Goal: Transaction & Acquisition: Purchase product/service

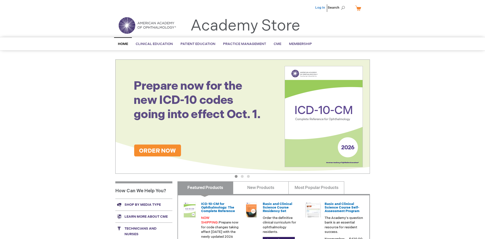
click at [320, 8] on link "Log In" at bounding box center [320, 8] width 10 height 4
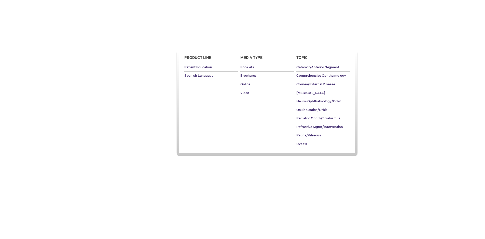
click at [196, 44] on span "Patient Education" at bounding box center [197, 44] width 35 height 4
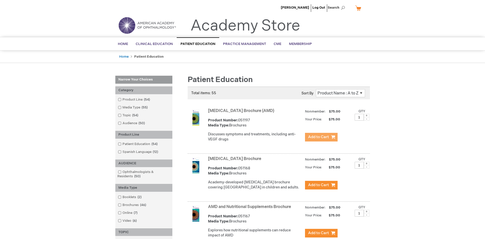
click at [321, 137] on span "Add to Cart" at bounding box center [318, 137] width 21 height 5
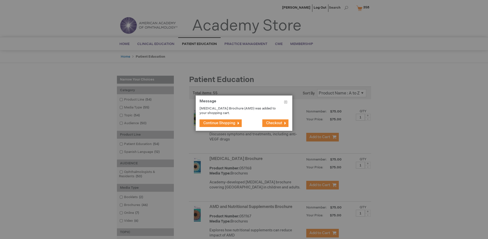
click at [220, 123] on span "Continue Shopping" at bounding box center [219, 123] width 32 height 4
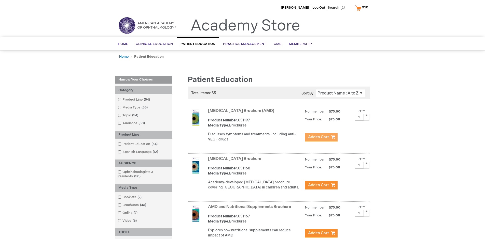
click at [250, 210] on link "AMD and Nutritional Supplements Brochure" at bounding box center [249, 207] width 83 height 5
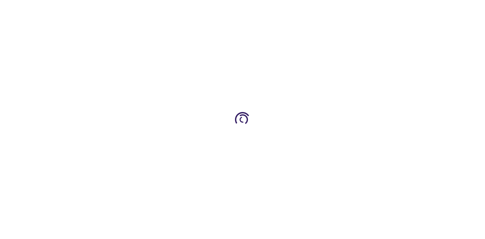
type input "1"
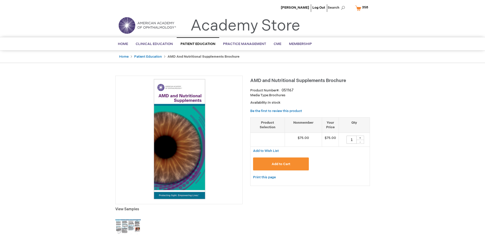
click at [281, 164] on span "Add to Cart" at bounding box center [280, 164] width 19 height 4
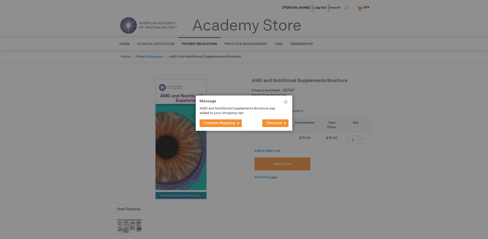
click at [220, 123] on span "Continue Shopping" at bounding box center [219, 123] width 32 height 4
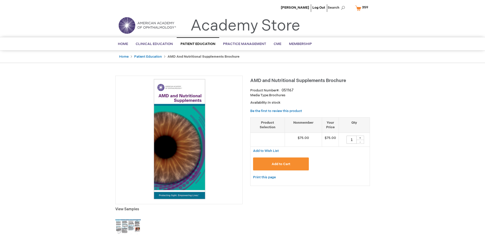
click at [362, 8] on span "359" at bounding box center [365, 7] width 6 height 4
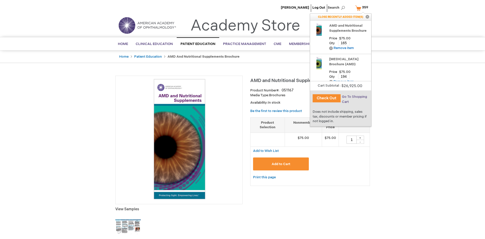
click at [354, 97] on span "Go To Shopping Cart" at bounding box center [354, 99] width 25 height 9
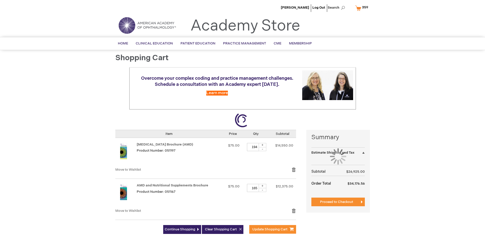
select select "US"
select select "41"
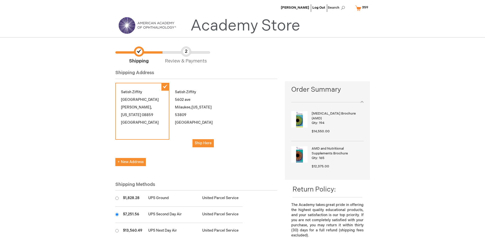
click at [117, 215] on input "radio" at bounding box center [116, 214] width 3 height 3
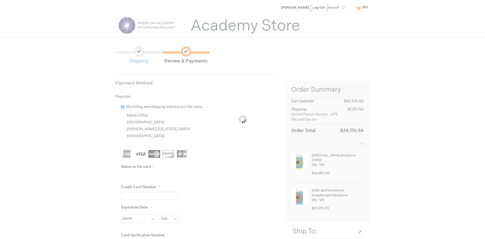
click at [149, 176] on input "Name on the card" at bounding box center [149, 176] width 57 height 8
